Goal: Task Accomplishment & Management: Use online tool/utility

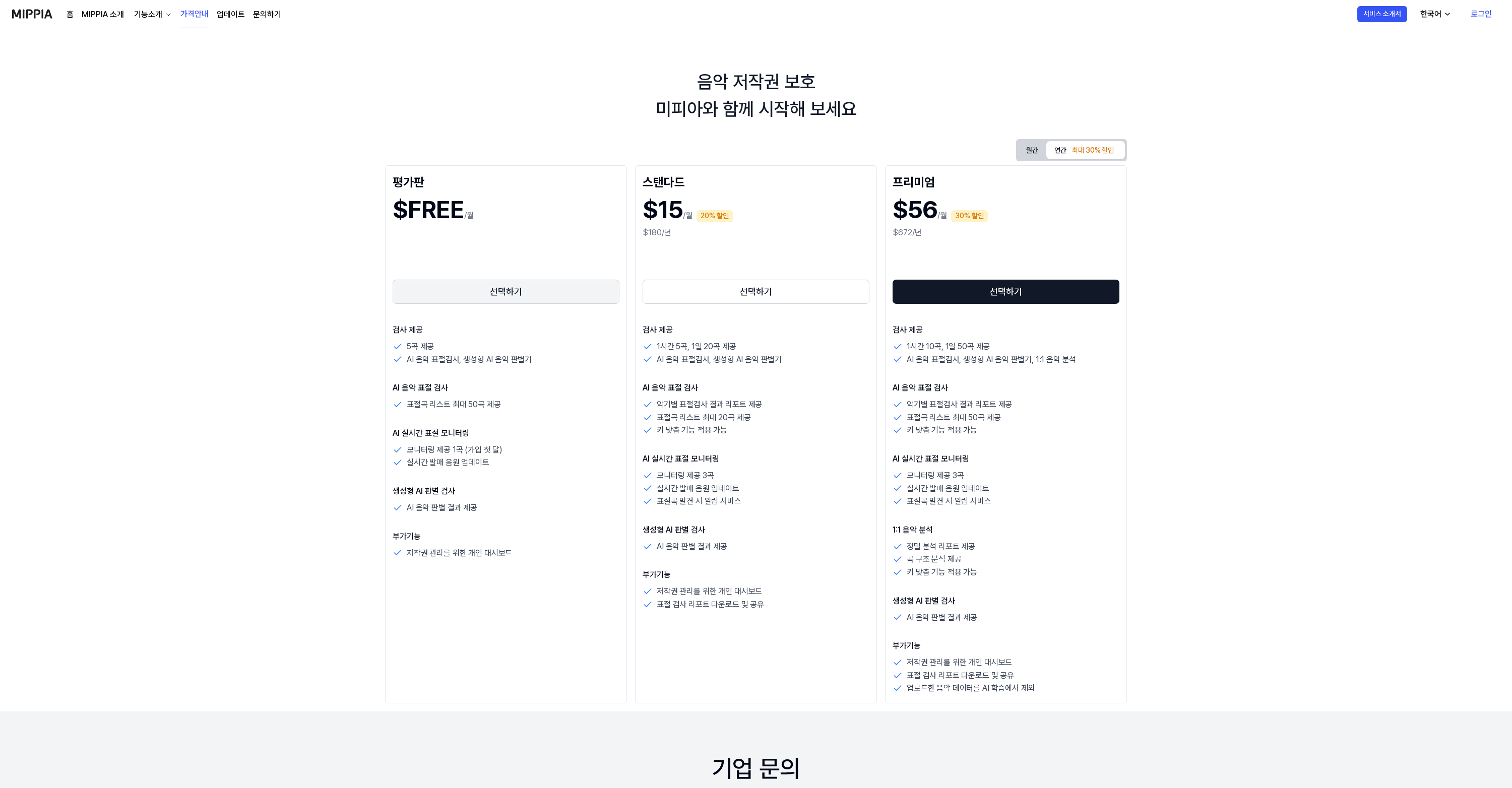
click at [516, 296] on button "선택하기" at bounding box center [506, 291] width 227 height 24
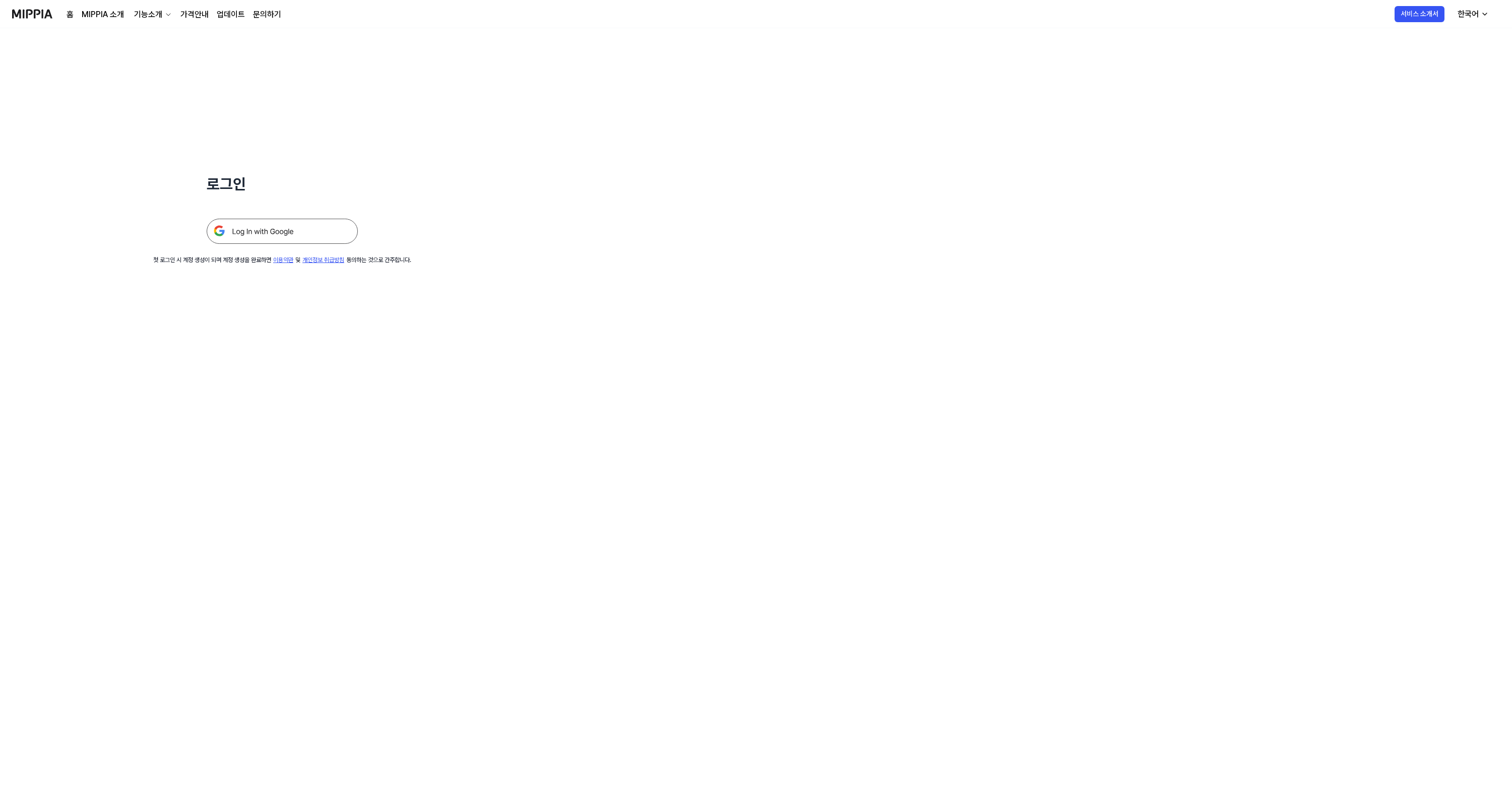
click at [241, 228] on img at bounding box center [283, 231] width 152 height 25
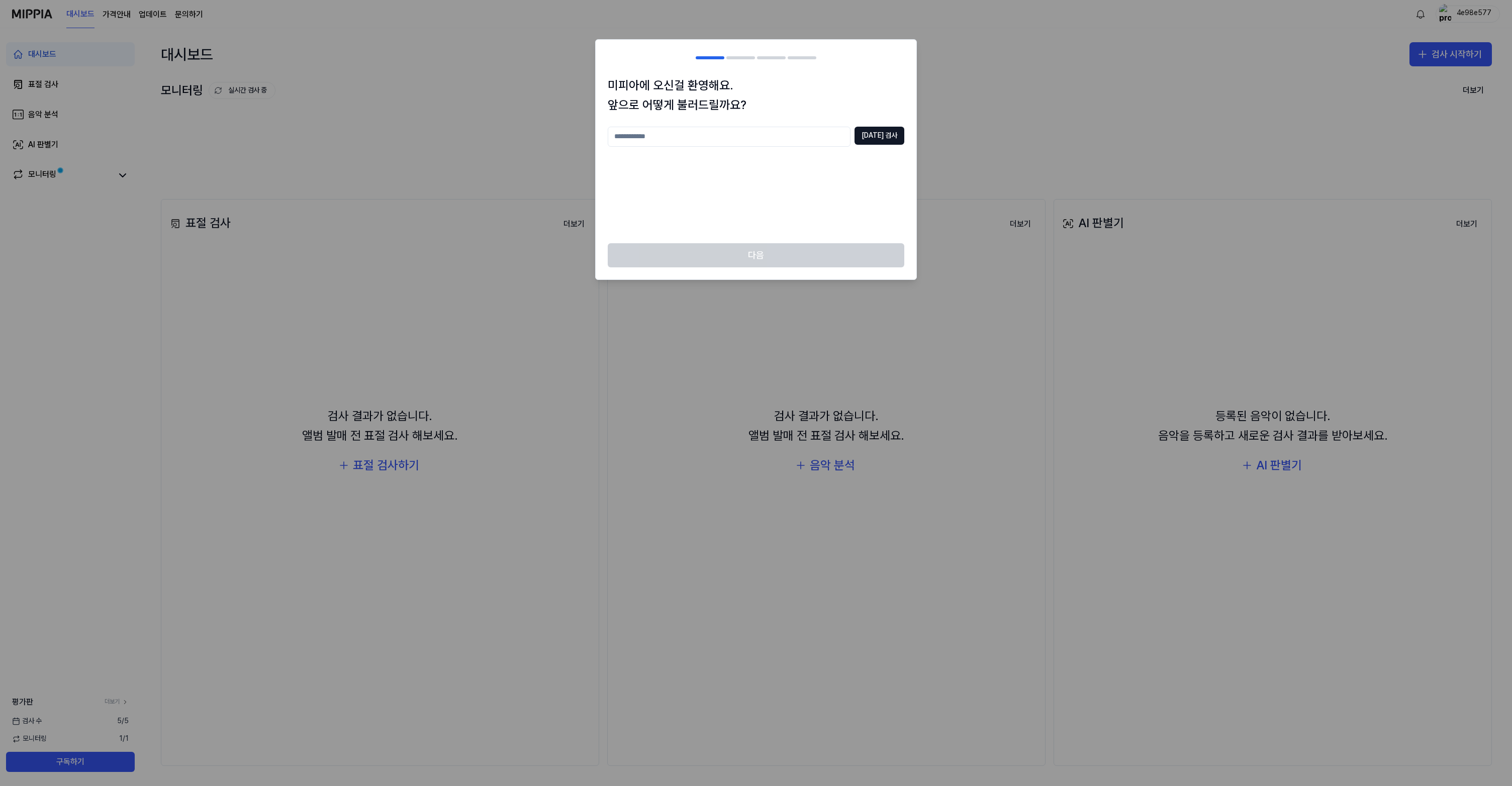
click at [811, 132] on input "text" at bounding box center [729, 137] width 243 height 20
type input "*"
type input "*****"
click at [889, 135] on button "중복 검사" at bounding box center [879, 135] width 49 height 18
click at [770, 258] on button "다음" at bounding box center [756, 255] width 296 height 24
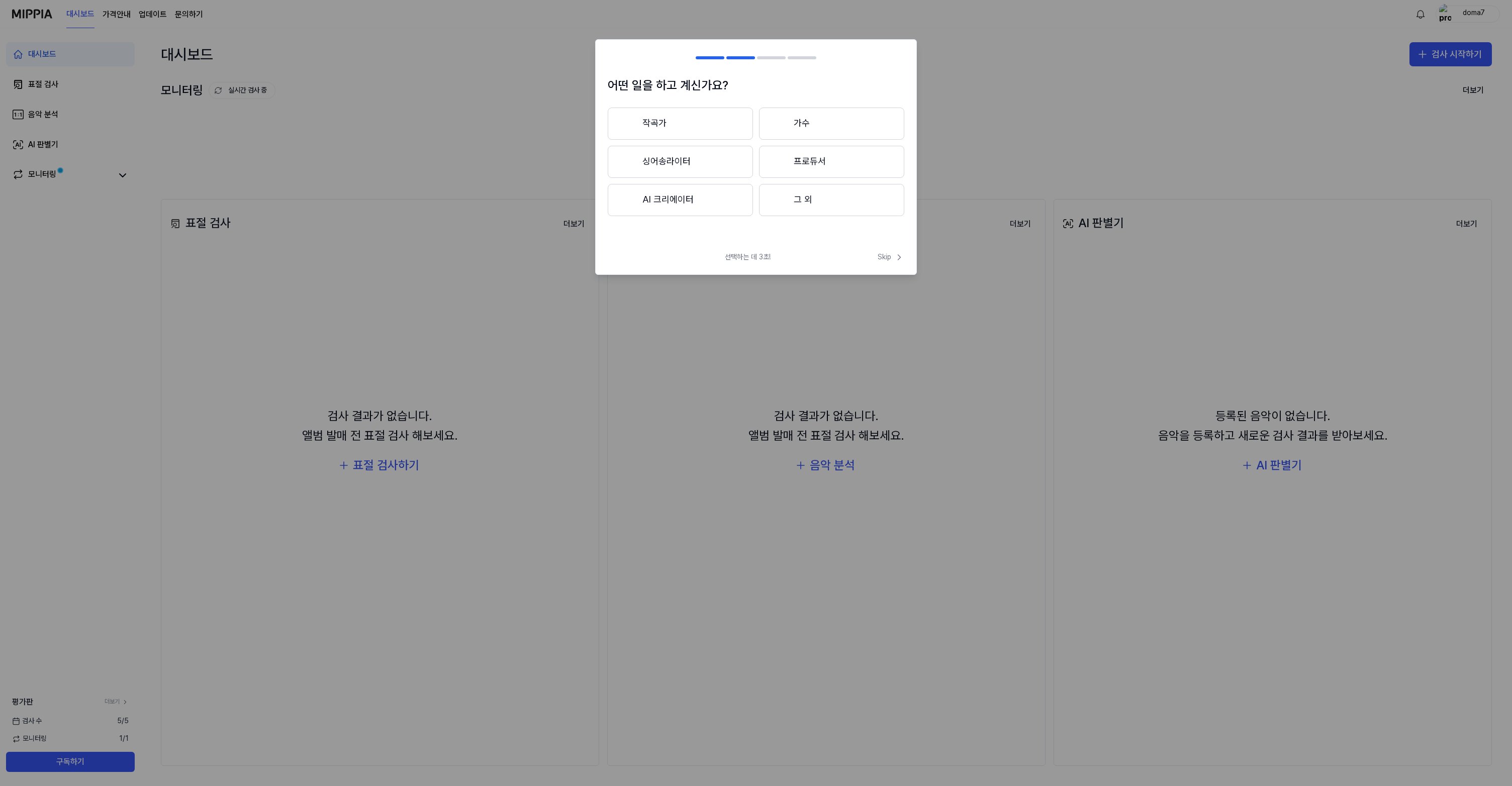
click at [699, 134] on button "작곡가" at bounding box center [680, 123] width 145 height 32
click at [714, 166] on button "3년 이하" at bounding box center [680, 163] width 145 height 33
click at [702, 201] on button "그 외" at bounding box center [679, 204] width 145 height 32
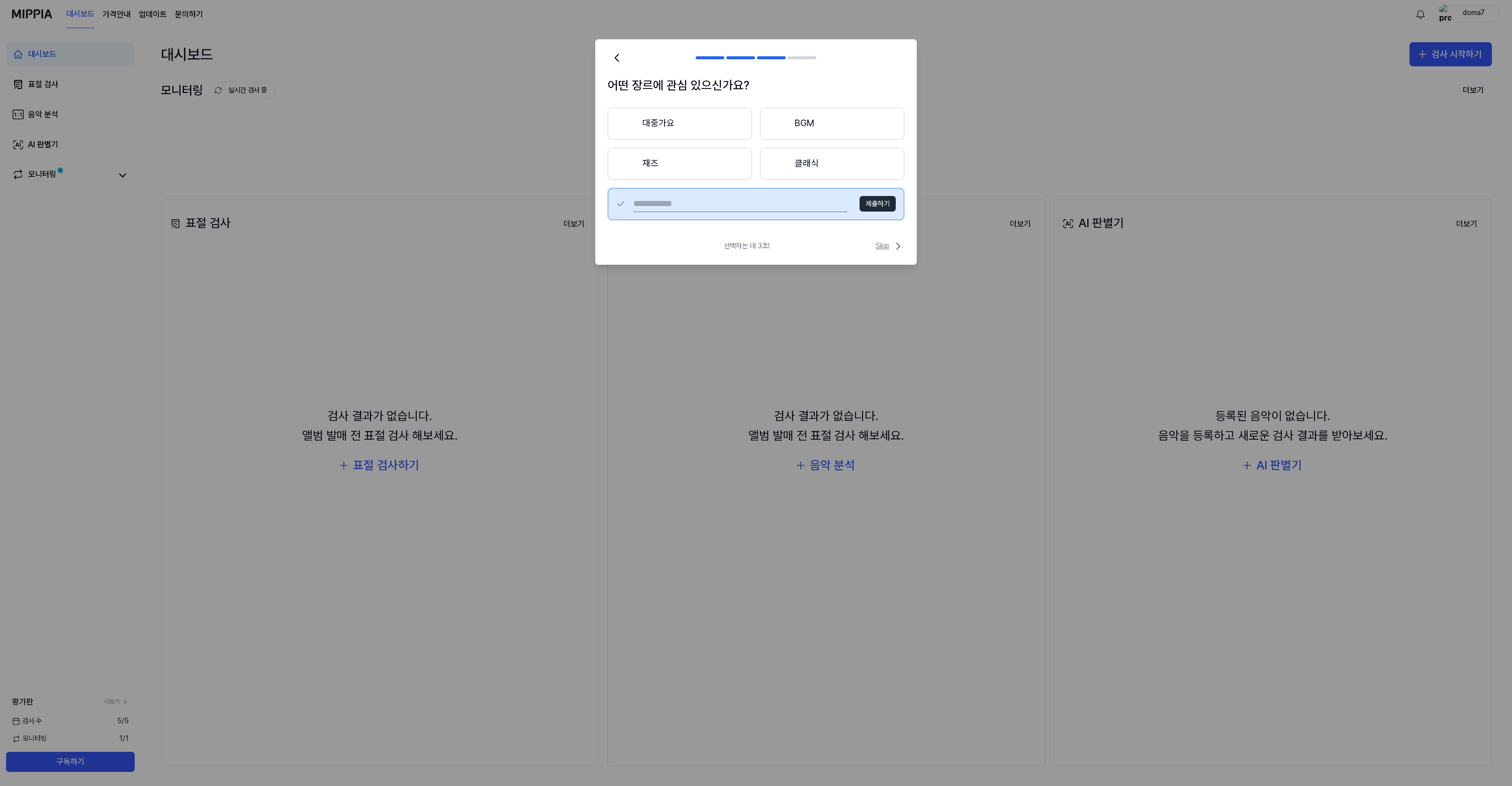
click at [886, 248] on span "Skip" at bounding box center [889, 246] width 28 height 12
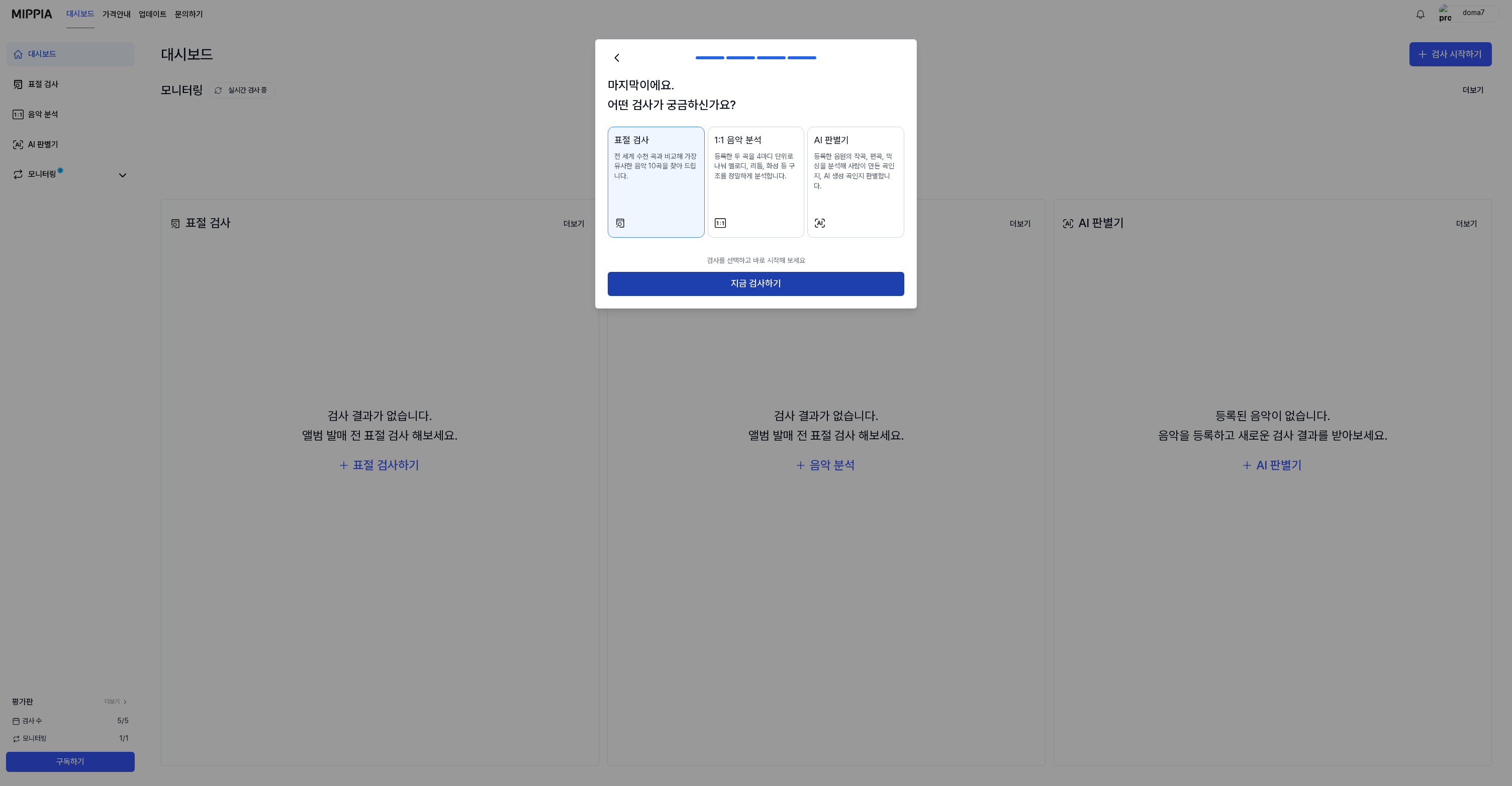
click at [777, 272] on button "지금 검사하기" at bounding box center [756, 283] width 296 height 24
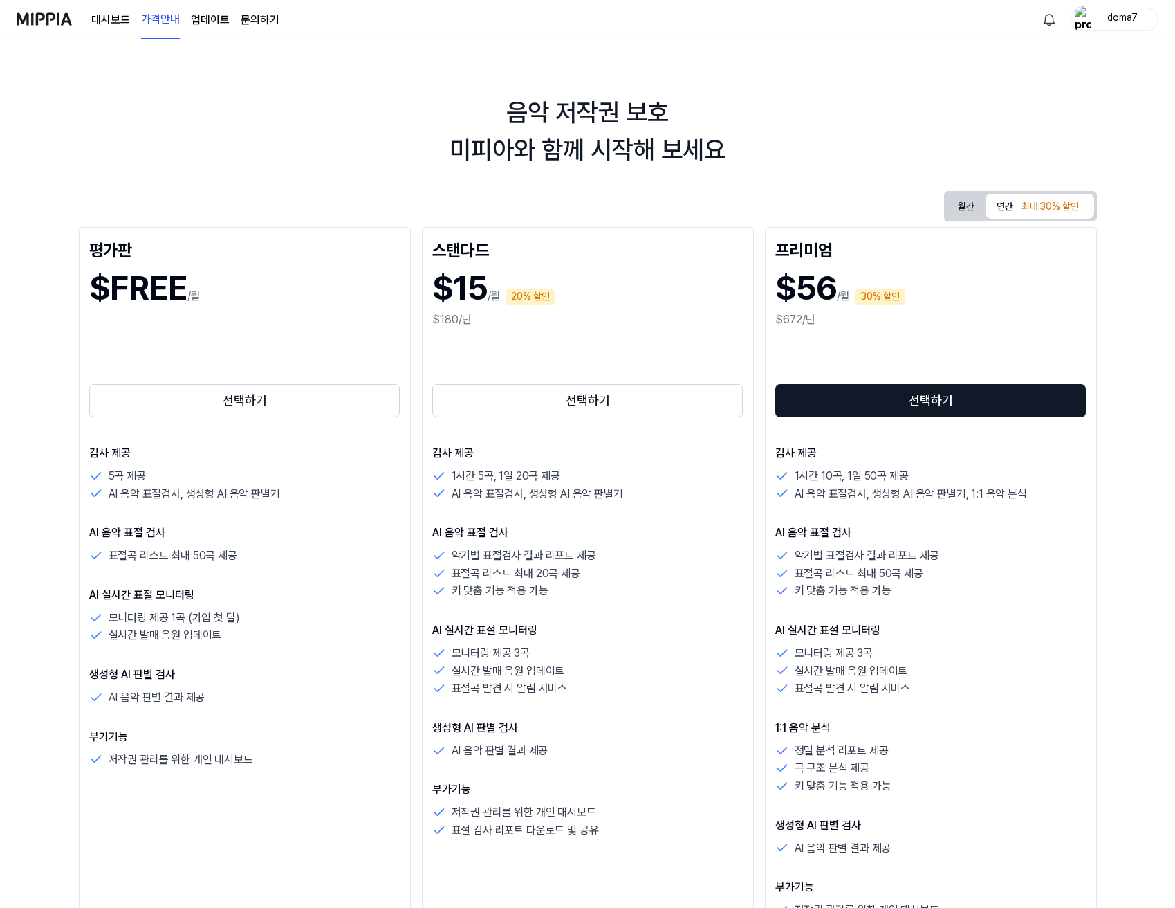
click at [39, 16] on img at bounding box center [44, 19] width 55 height 38
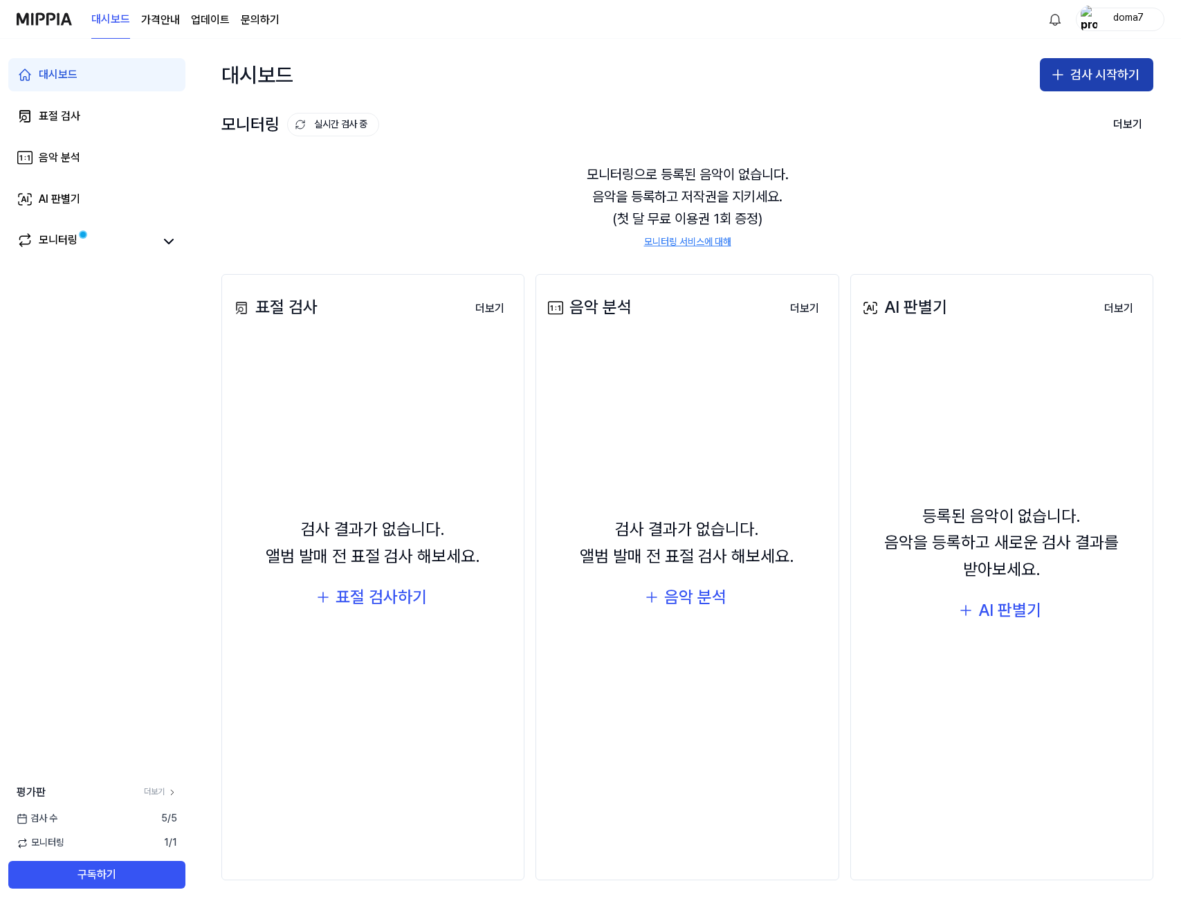
click at [1102, 80] on button "검사 시작하기" at bounding box center [1096, 74] width 113 height 33
click at [1056, 113] on div "표절 검사" at bounding box center [1041, 113] width 35 height 14
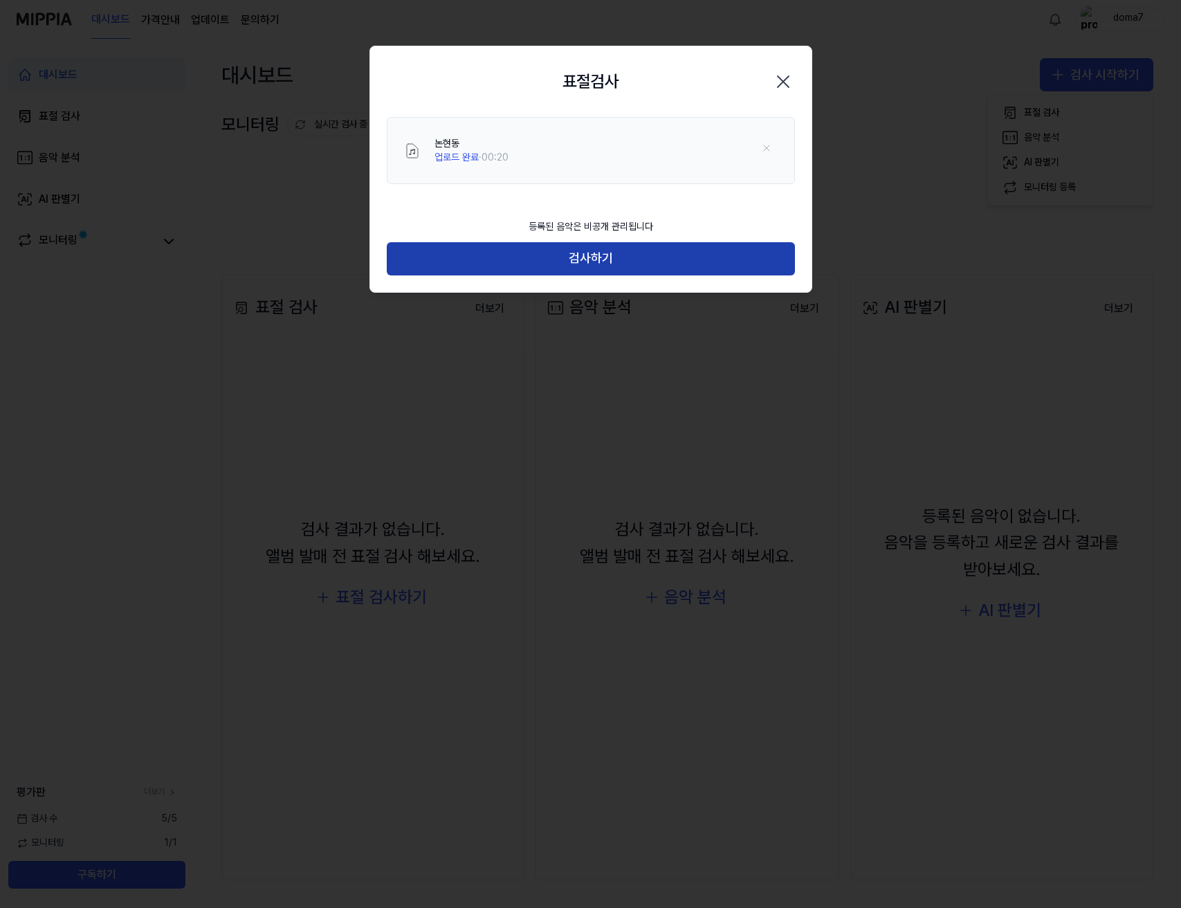
click at [594, 259] on button "검사하기" at bounding box center [591, 258] width 408 height 33
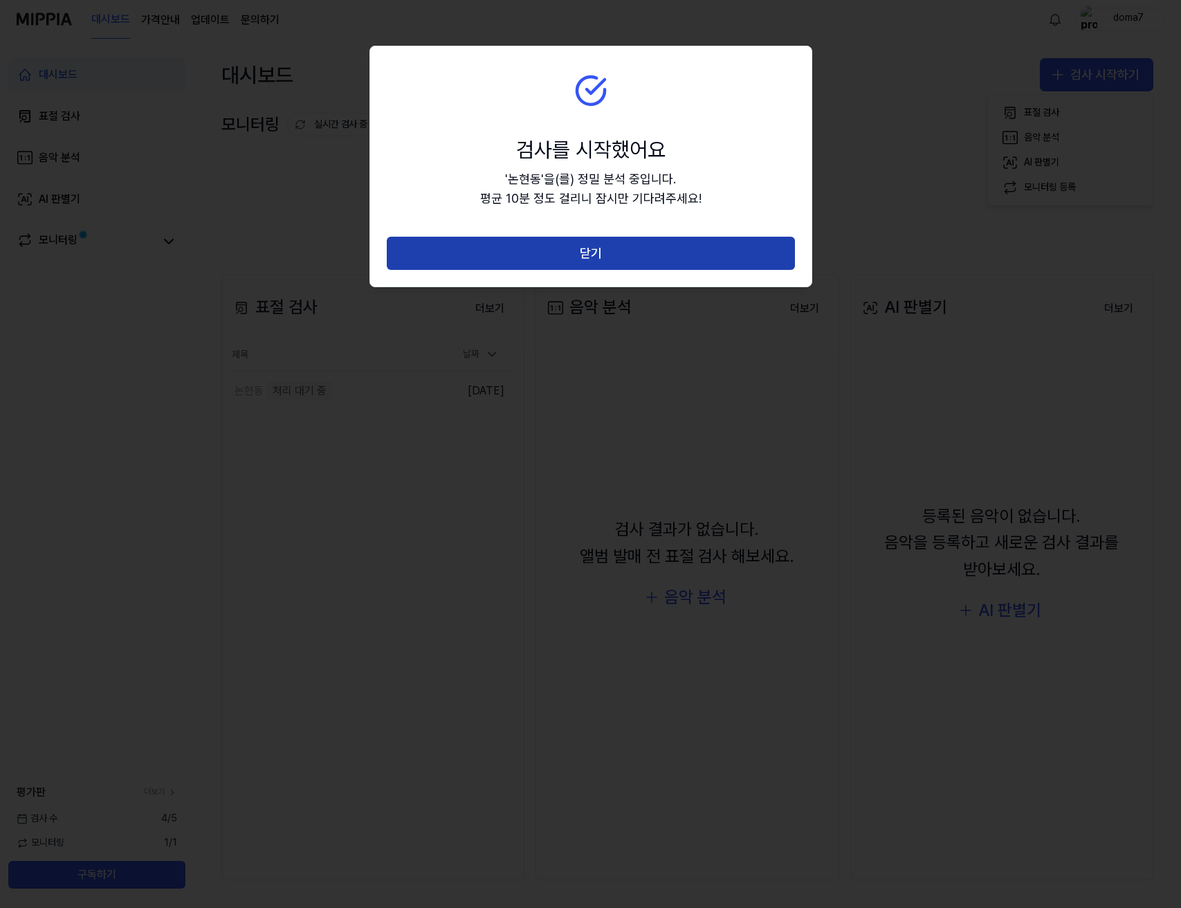
click at [703, 249] on button "닫기" at bounding box center [591, 253] width 408 height 33
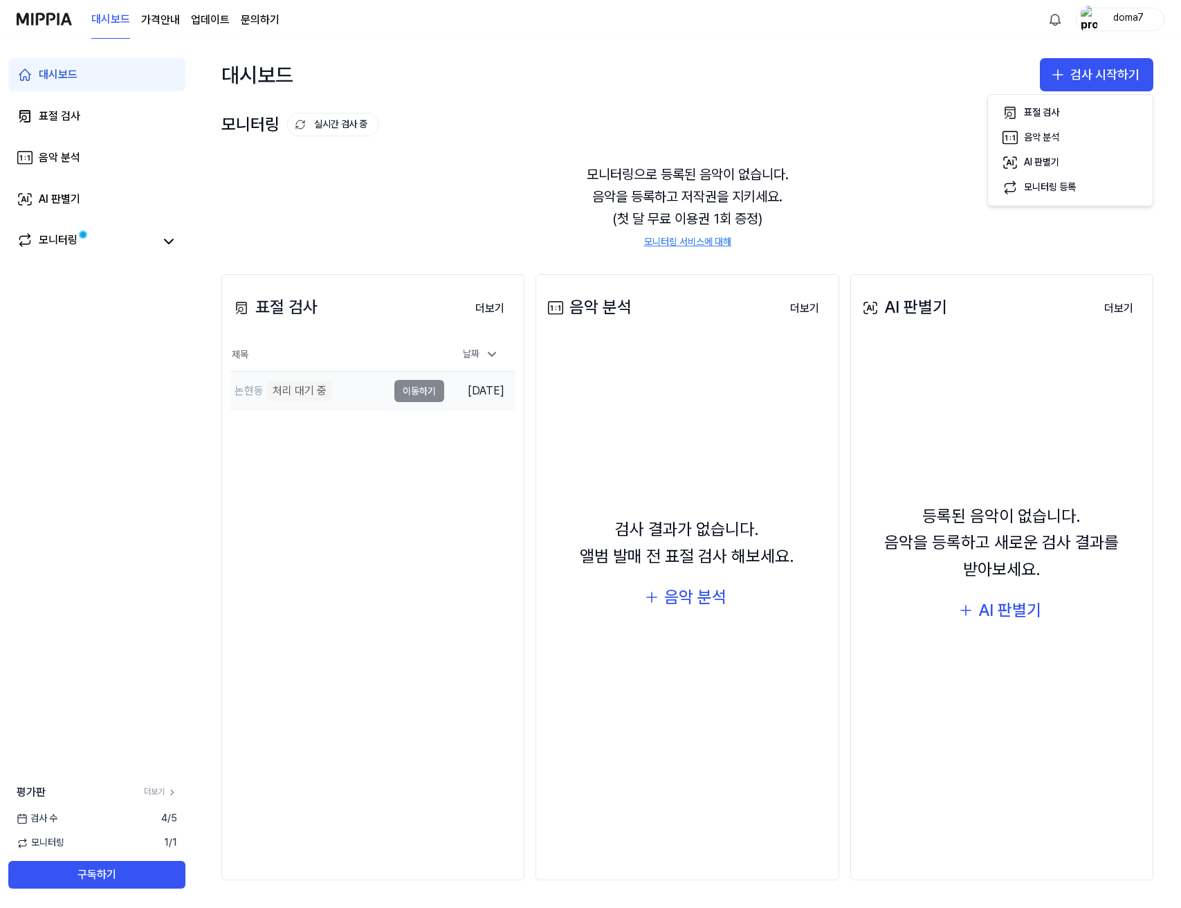
click at [281, 387] on div "처리 대기 중" at bounding box center [299, 390] width 65 height 19
click at [401, 390] on td "논현동 처리 대기 중 이동하기" at bounding box center [337, 390] width 214 height 39
click at [167, 240] on icon at bounding box center [168, 241] width 17 height 17
click at [169, 243] on icon at bounding box center [168, 241] width 17 height 17
click at [400, 393] on td "논현동 처리 대기 중 이동하기" at bounding box center [337, 390] width 214 height 39
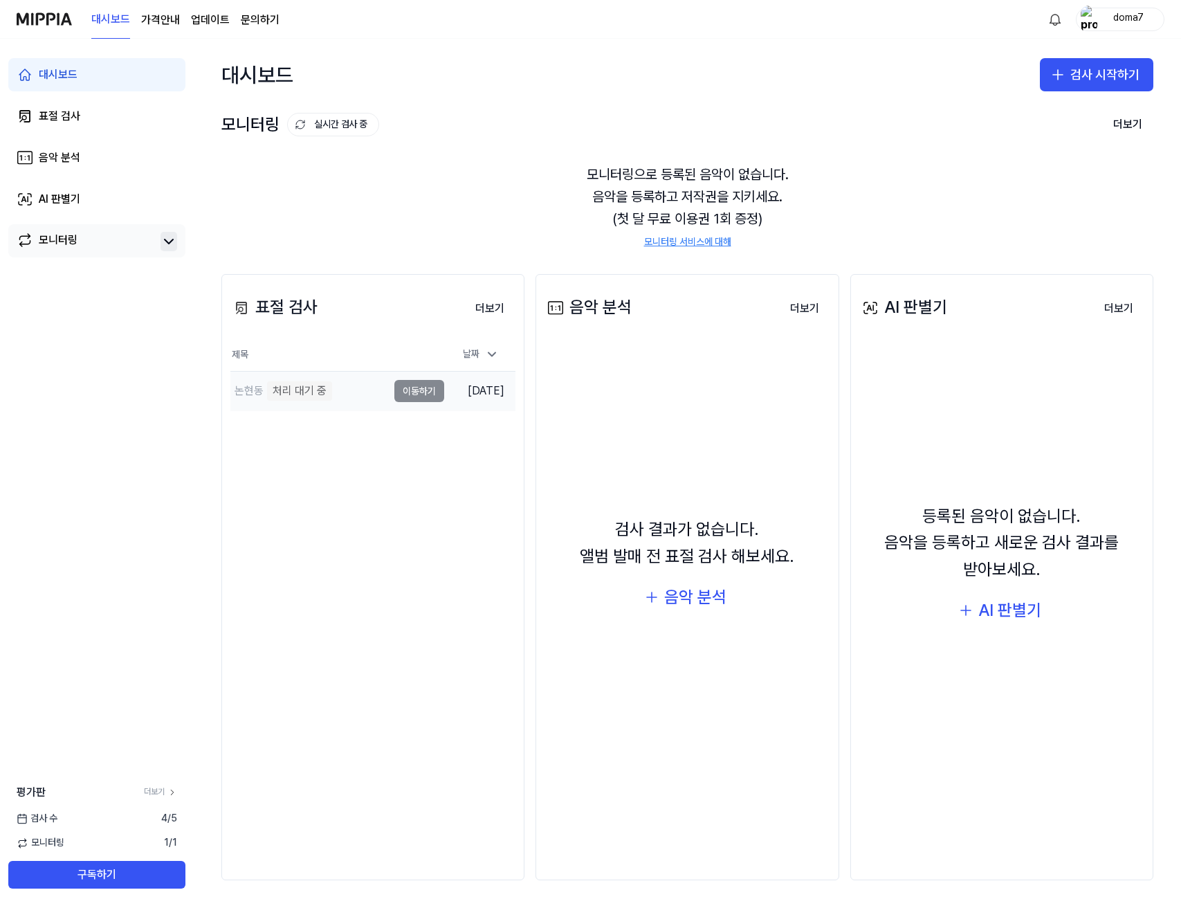
click at [363, 392] on div "논현동 처리 대기 중" at bounding box center [308, 390] width 157 height 39
drag, startPoint x: 493, startPoint y: 392, endPoint x: 358, endPoint y: 400, distance: 134.4
click at [493, 392] on td "[DATE]" at bounding box center [479, 390] width 71 height 39
drag, startPoint x: 322, startPoint y: 392, endPoint x: 286, endPoint y: 389, distance: 36.0
click at [316, 392] on div "처리 대기 중" at bounding box center [299, 390] width 65 height 19
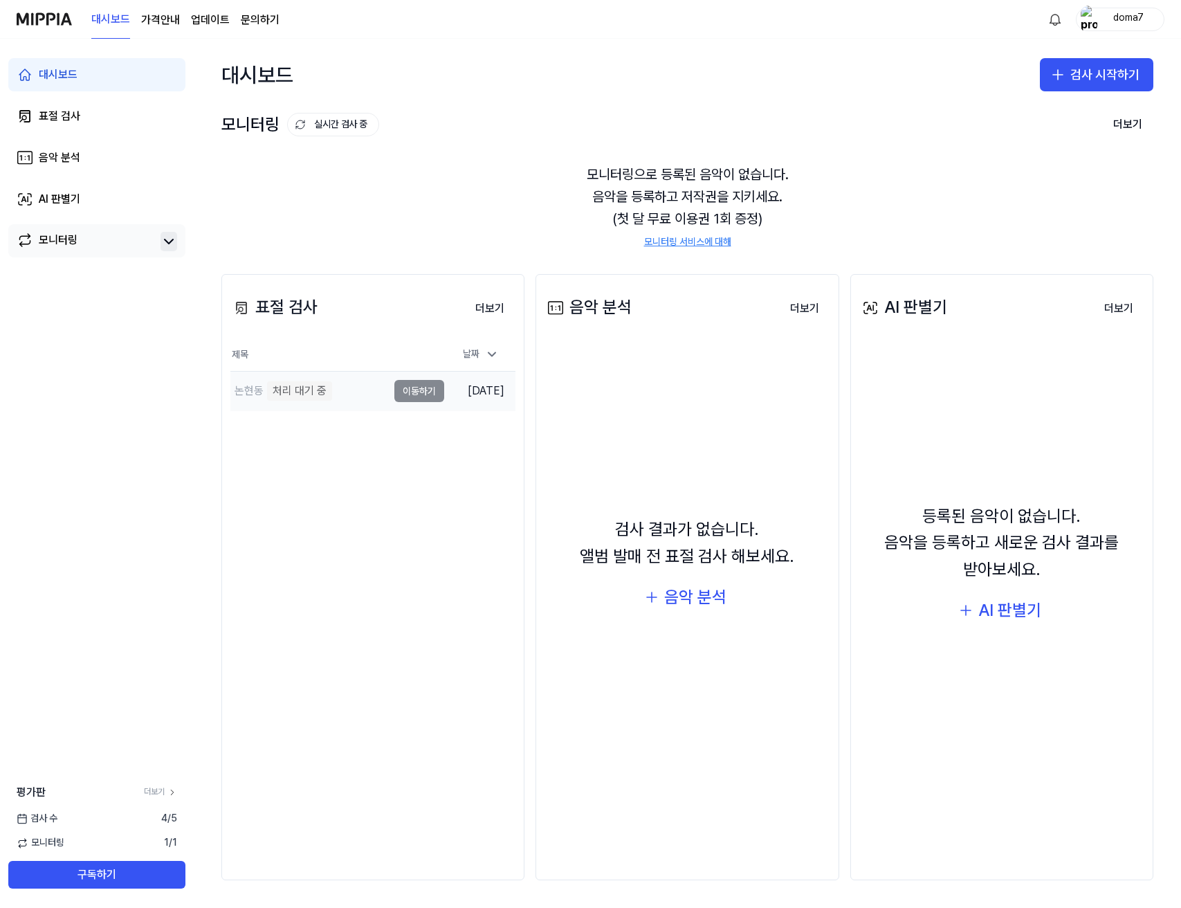
drag, startPoint x: 286, startPoint y: 389, endPoint x: 258, endPoint y: 389, distance: 27.7
click at [286, 389] on div "처리 대기 중" at bounding box center [299, 390] width 65 height 19
drag, startPoint x: 258, startPoint y: 389, endPoint x: 247, endPoint y: 389, distance: 11.1
click at [258, 389] on div "논현동" at bounding box center [249, 391] width 29 height 17
click at [246, 389] on div "논현동" at bounding box center [249, 391] width 29 height 17
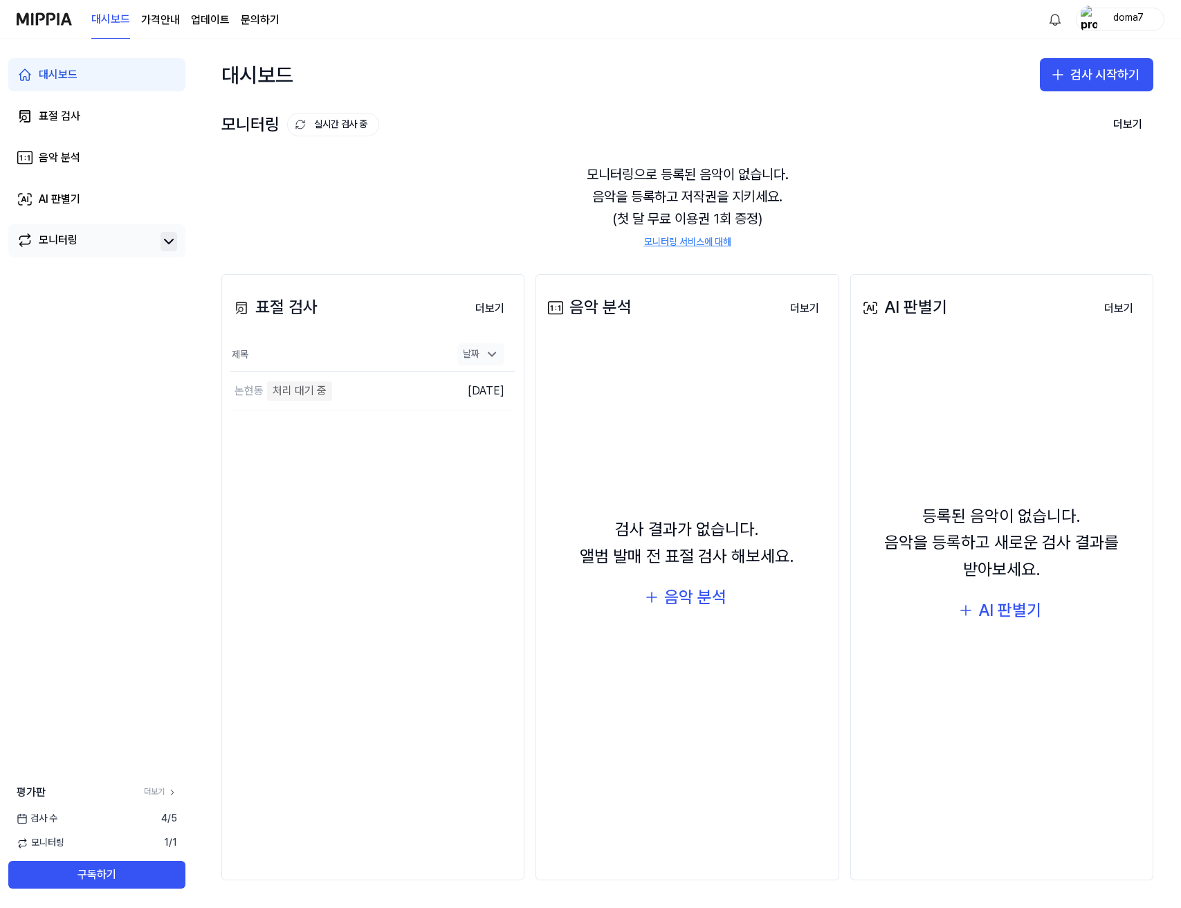
click at [486, 353] on icon at bounding box center [492, 354] width 14 height 14
click at [385, 518] on div "표절 검사 더보기 표절 검사 제목 날짜 논현동 처리 대기 중 이동하기 [DATE] 더보기" at bounding box center [372, 577] width 303 height 606
click at [365, 388] on div "논현동 처리 대기 중" at bounding box center [308, 390] width 157 height 39
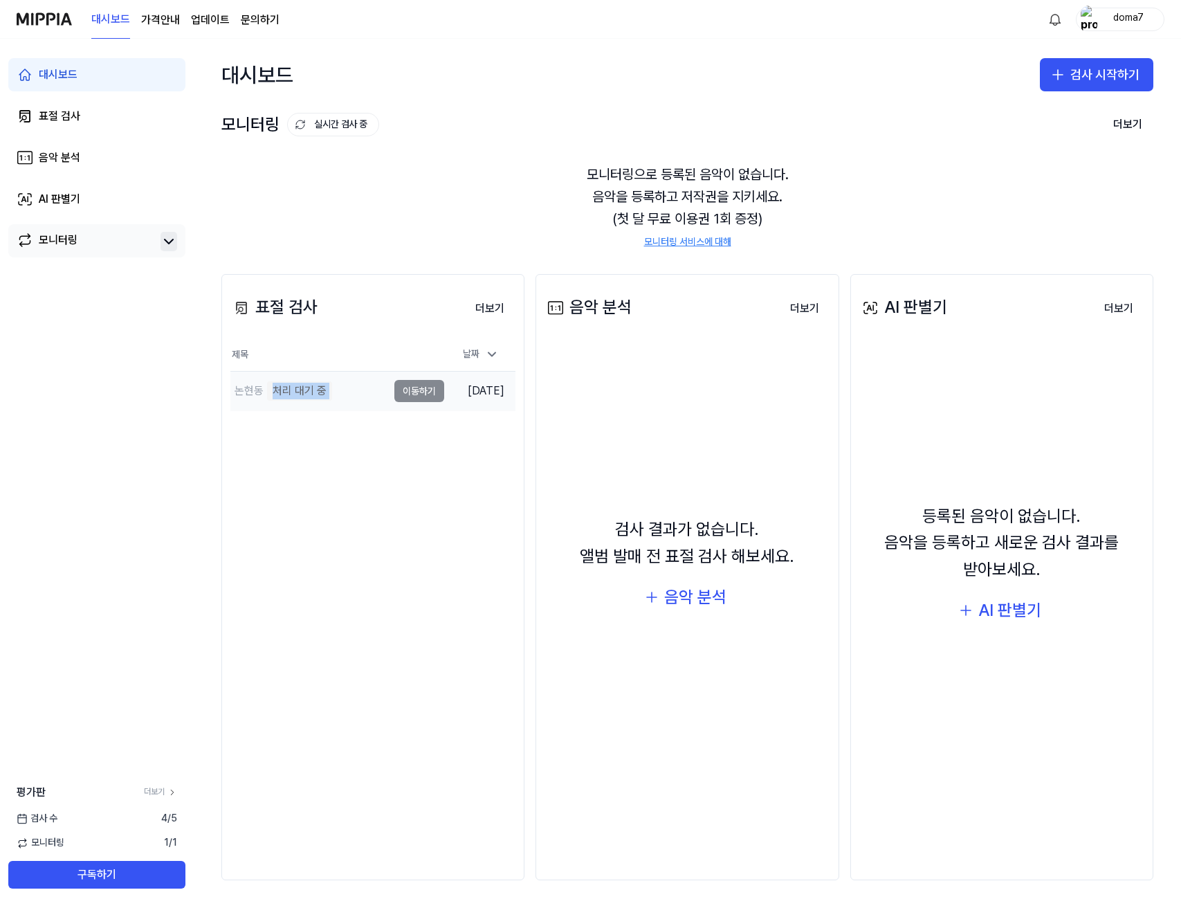
click at [365, 388] on div "논현동 처리 대기 중" at bounding box center [308, 390] width 157 height 39
click at [111, 21] on link "대시보드" at bounding box center [110, 20] width 39 height 38
click at [166, 21] on page\) "가격안내" at bounding box center [160, 20] width 39 height 17
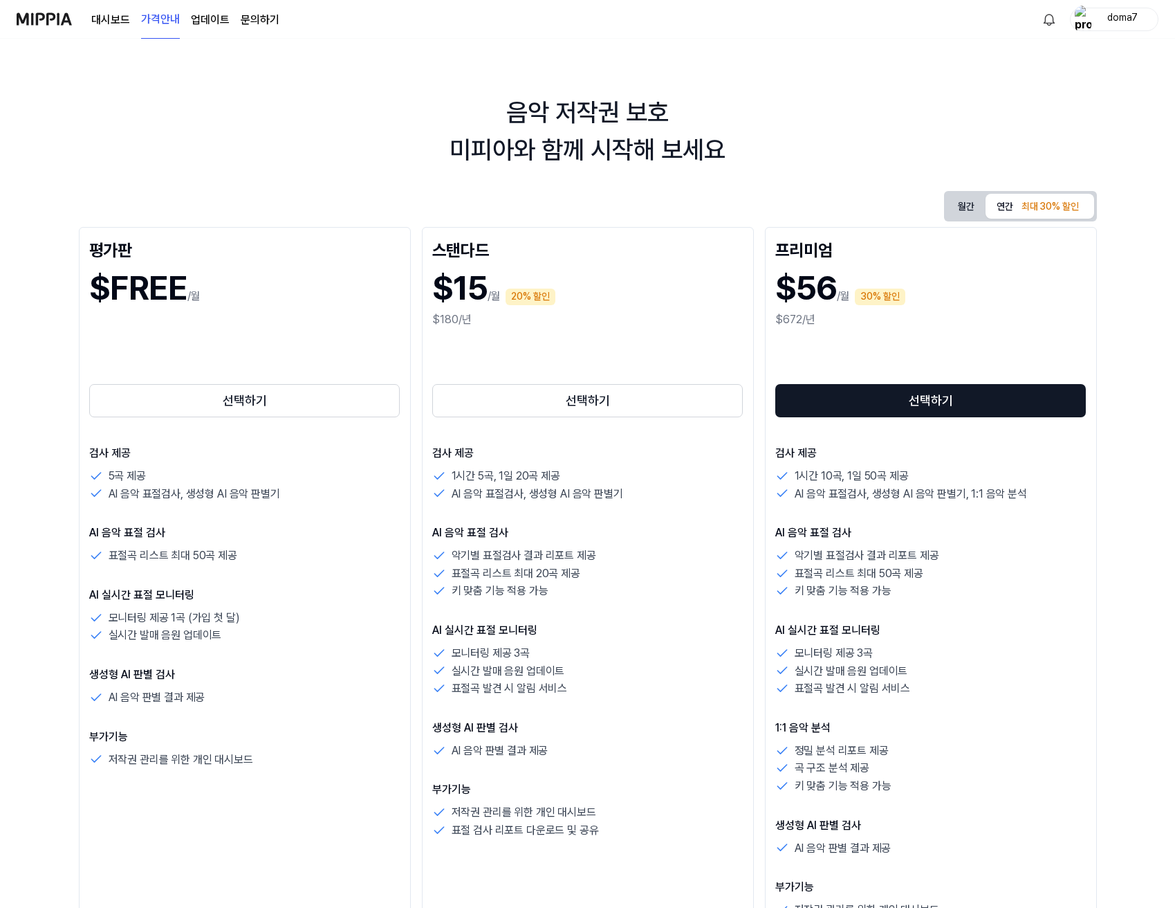
click at [109, 19] on link "대시보드" at bounding box center [110, 20] width 39 height 17
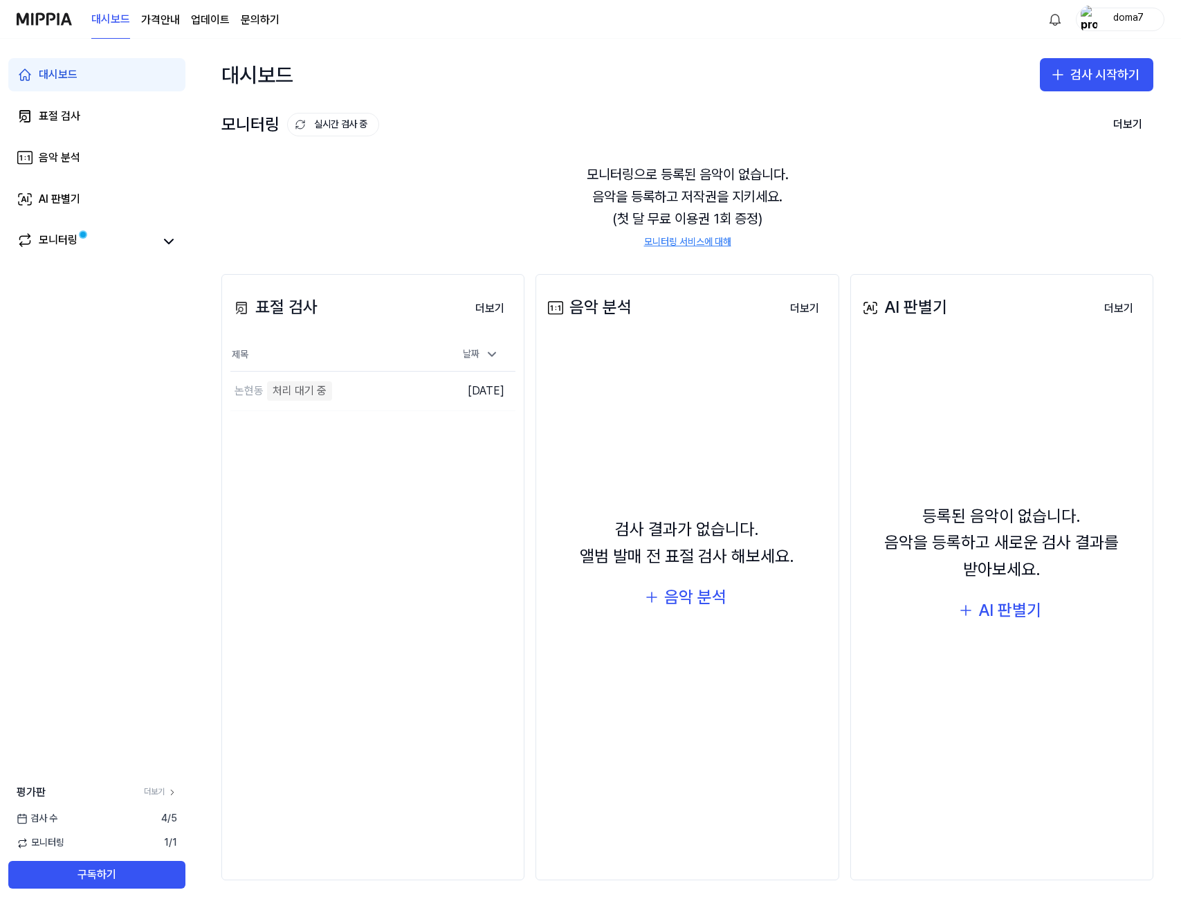
click at [413, 438] on div "표절 검사 더보기 표절 검사 제목 날짜 논현동 처리 대기 중 이동하기 [DATE] 더보기" at bounding box center [372, 577] width 303 height 606
click at [499, 353] on div "날짜" at bounding box center [480, 354] width 47 height 22
